Goal: Check status: Check status

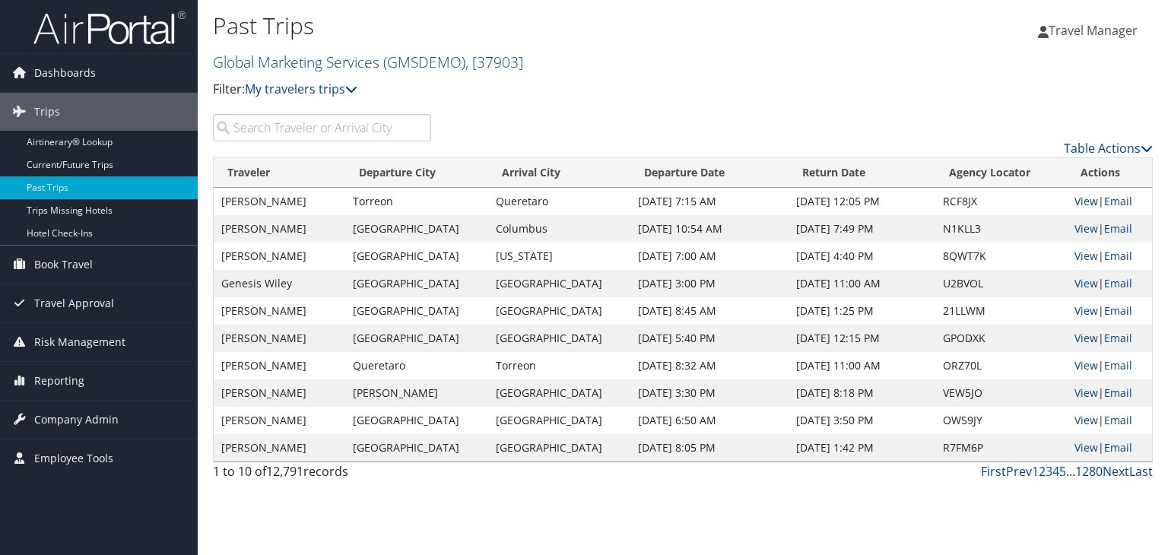
click at [1075, 199] on link "View" at bounding box center [1087, 201] width 24 height 14
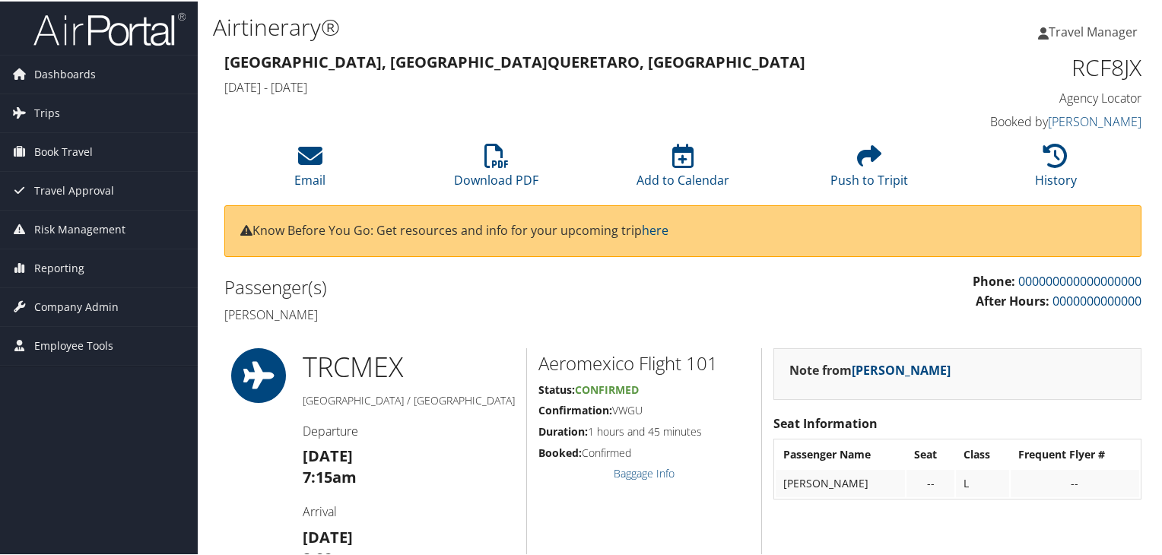
click at [1161, 106] on html "Menu Dashboards ► AirPortal 360™ (Manager) My Travel Dashboard Trips ► Airtiner…" at bounding box center [584, 277] width 1168 height 555
drag, startPoint x: 1158, startPoint y: 82, endPoint x: 1160, endPoint y: 107, distance: 25.2
click at [47, 104] on span "Trips" at bounding box center [47, 112] width 26 height 38
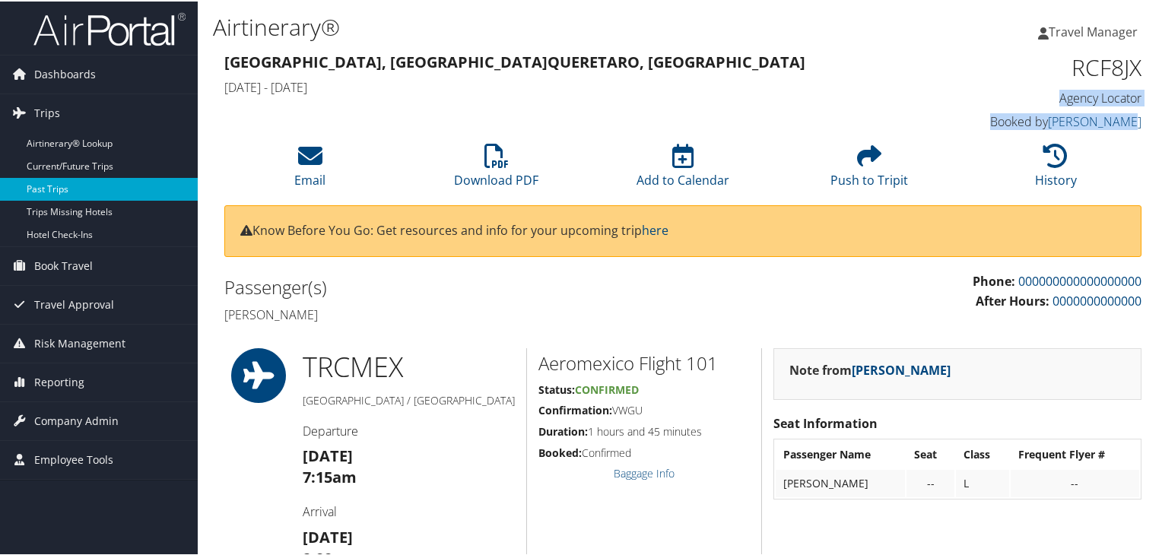
click at [46, 186] on link "Past Trips" at bounding box center [99, 187] width 198 height 23
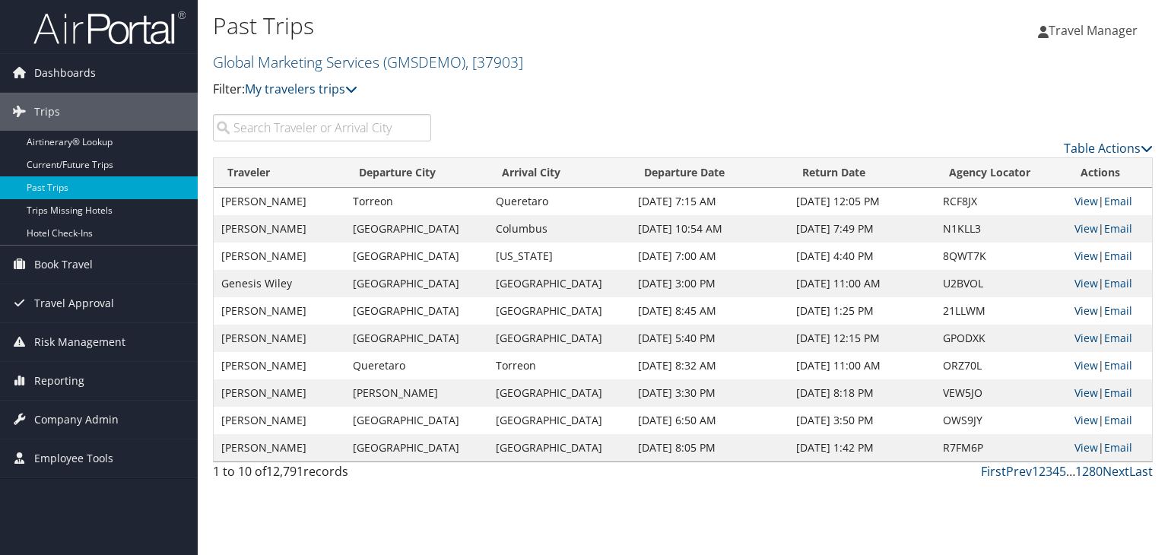
click at [1075, 306] on link "View" at bounding box center [1087, 310] width 24 height 14
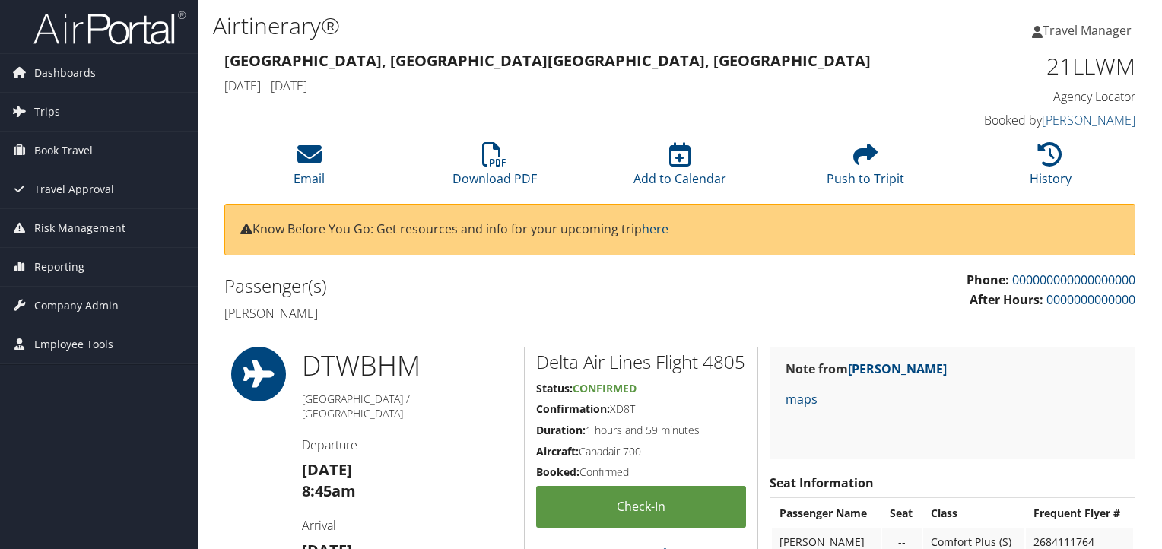
scroll to position [168, 0]
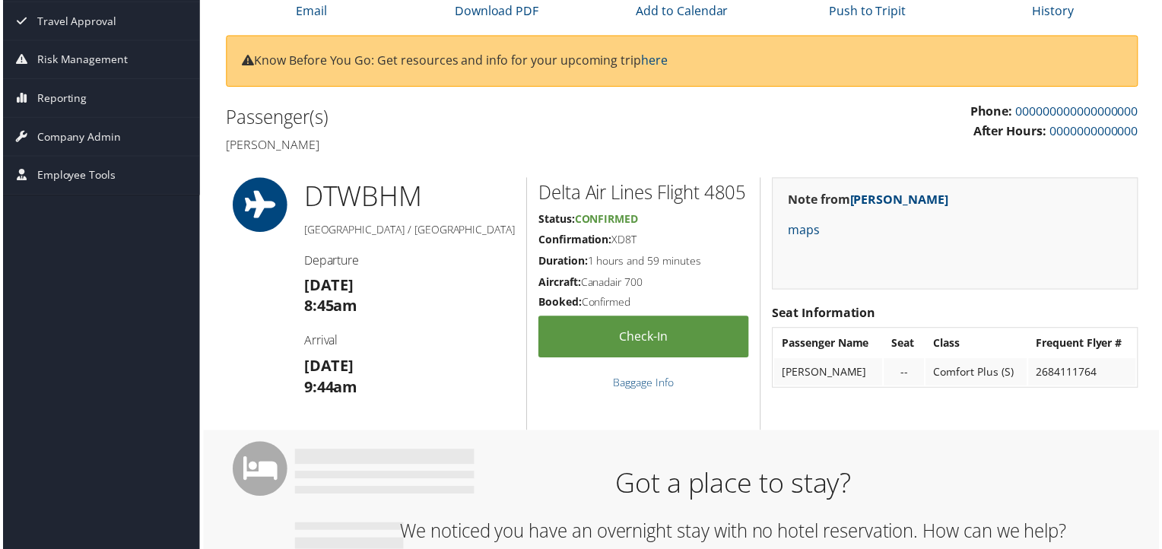
click at [1161, 183] on html "Menu Dashboards ► AirPortal 360™ (Manager) My Travel Dashboard Trips ► Airtiner…" at bounding box center [584, 109] width 1168 height 555
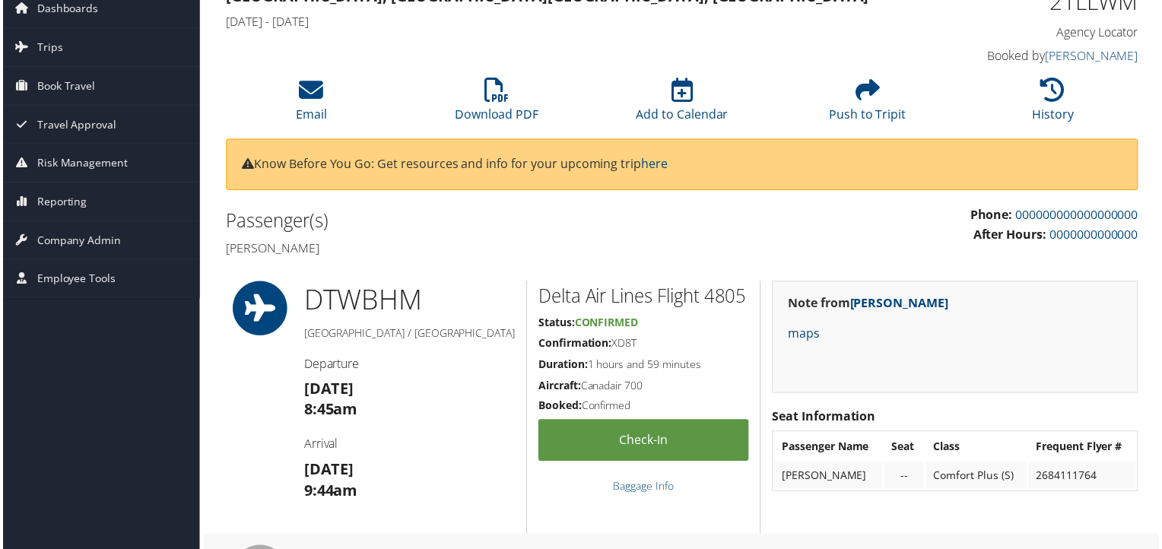
scroll to position [0, 0]
